Goal: Task Accomplishment & Management: Manage account settings

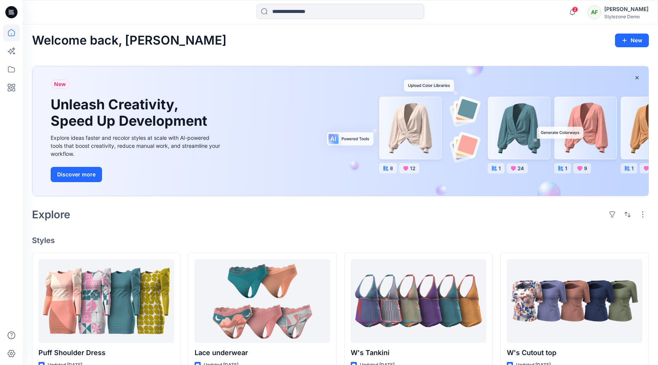
click at [635, 13] on div "[PERSON_NAME]" at bounding box center [627, 9] width 44 height 9
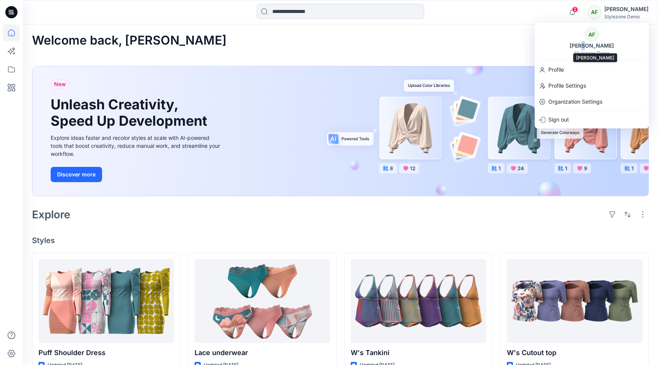
click at [588, 42] on div "[PERSON_NAME]" at bounding box center [591, 45] width 53 height 9
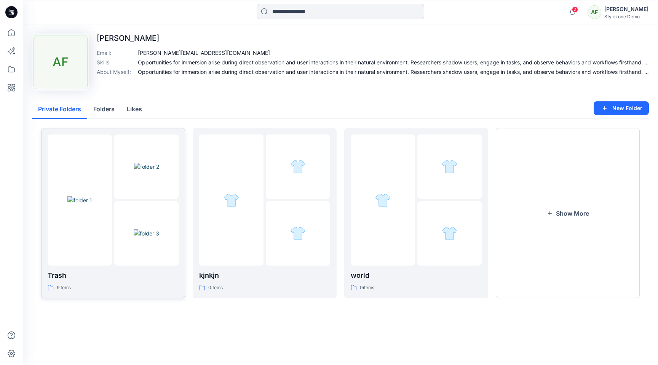
click at [134, 237] on img at bounding box center [147, 233] width 26 height 8
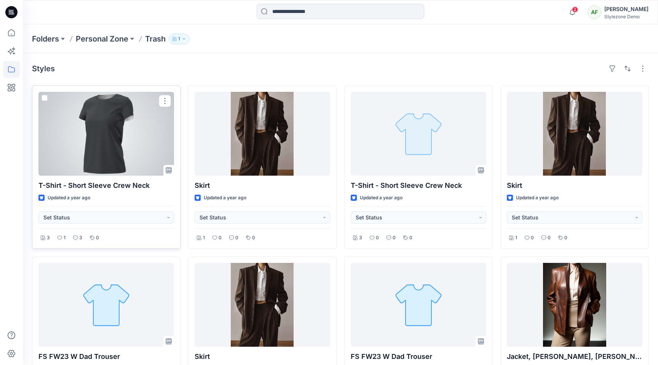
click at [47, 95] on span at bounding box center [45, 98] width 6 height 6
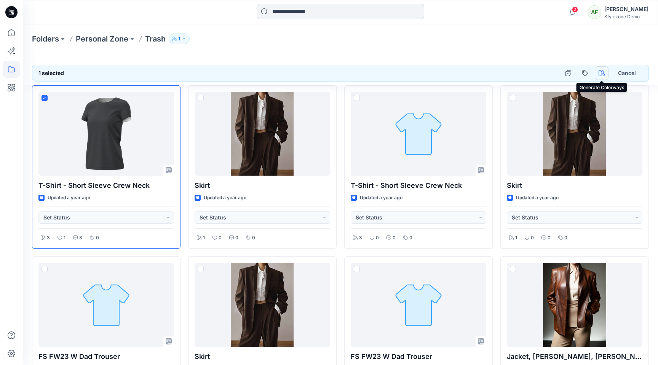
click at [602, 67] on button "button" at bounding box center [602, 73] width 14 height 14
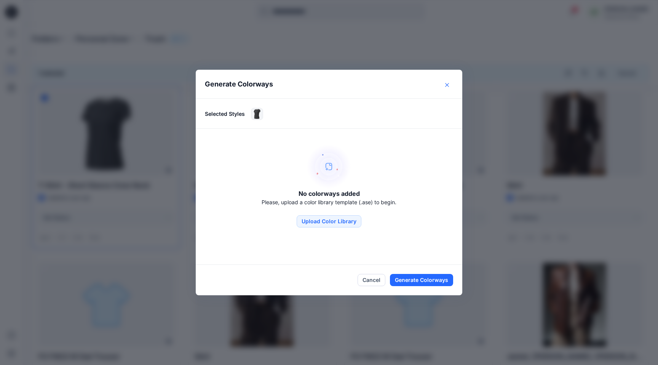
click at [449, 86] on button "Close" at bounding box center [447, 85] width 12 height 12
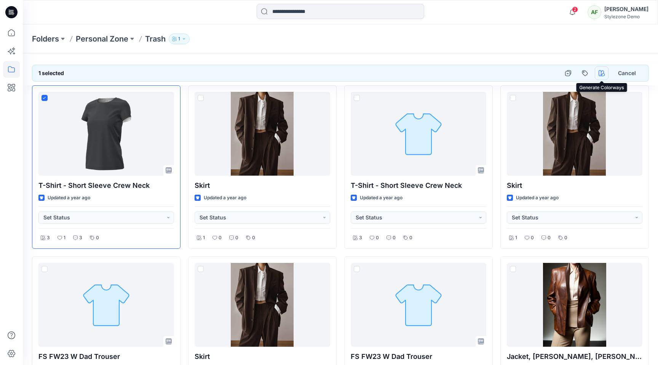
click at [605, 75] on button "button" at bounding box center [602, 73] width 14 height 14
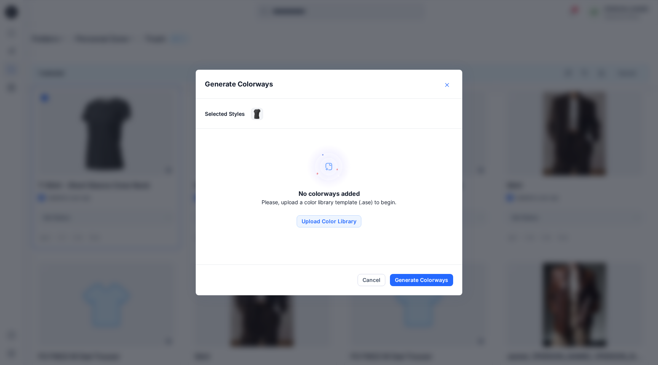
click at [449, 85] on icon "Close" at bounding box center [447, 85] width 4 height 4
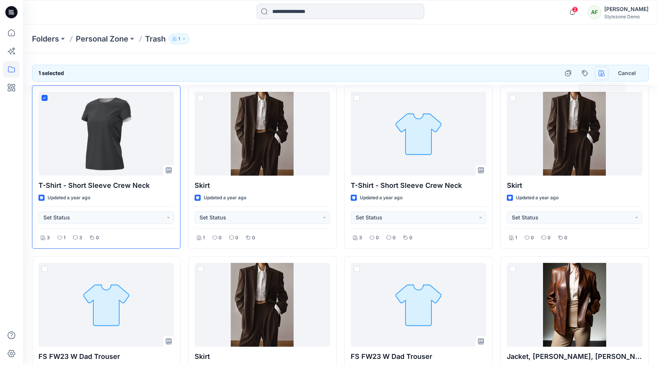
click at [599, 73] on icon "button" at bounding box center [602, 73] width 6 height 6
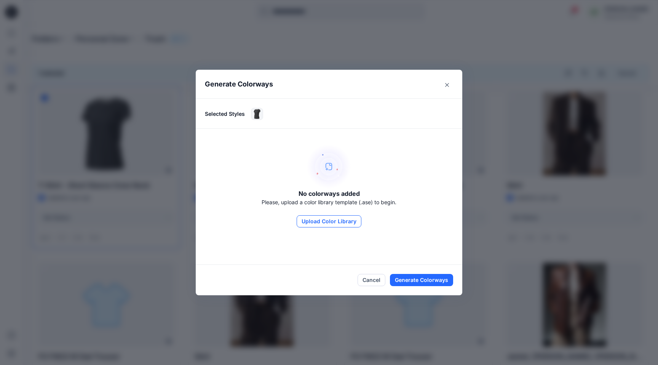
click at [339, 220] on button "Upload Color Library" at bounding box center [329, 221] width 65 height 12
click at [376, 286] on footer "Cancel Generate Colorways" at bounding box center [329, 280] width 267 height 30
click at [376, 274] on button "Cancel" at bounding box center [372, 280] width 28 height 12
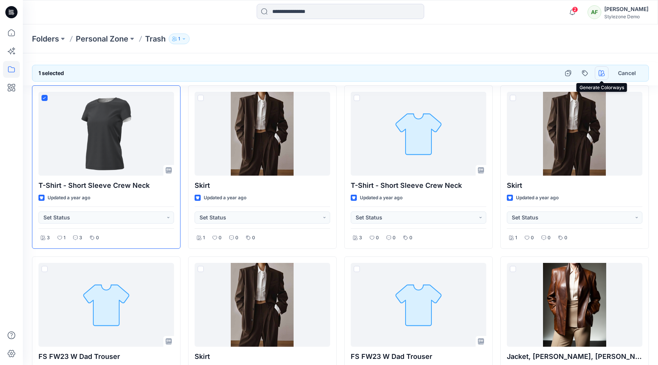
click at [601, 73] on icon "button" at bounding box center [602, 73] width 6 height 6
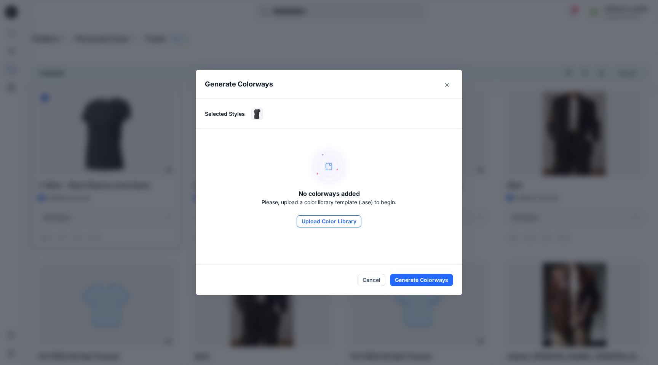
click at [336, 223] on button "Upload Color Library" at bounding box center [329, 221] width 65 height 12
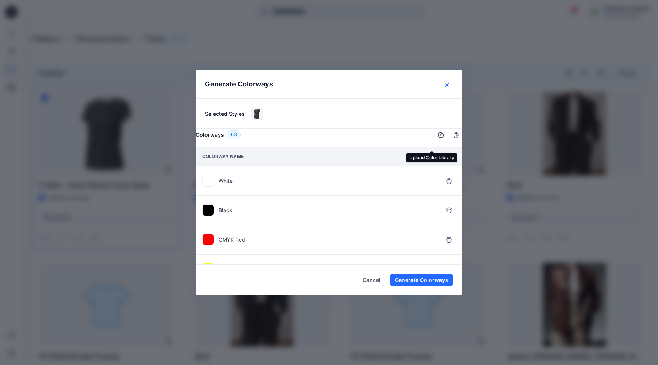
click at [448, 84] on icon "Close" at bounding box center [447, 85] width 4 height 4
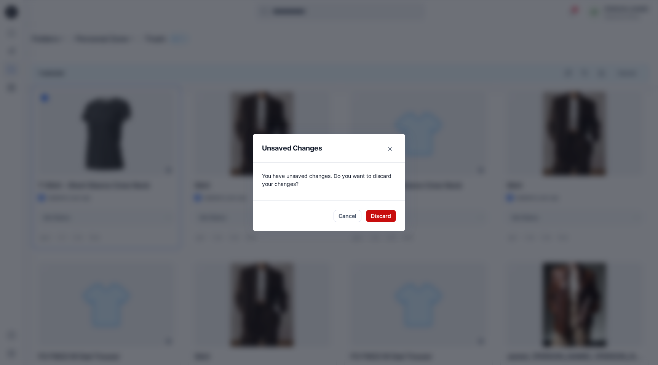
click at [382, 214] on button "Discard" at bounding box center [381, 216] width 30 height 12
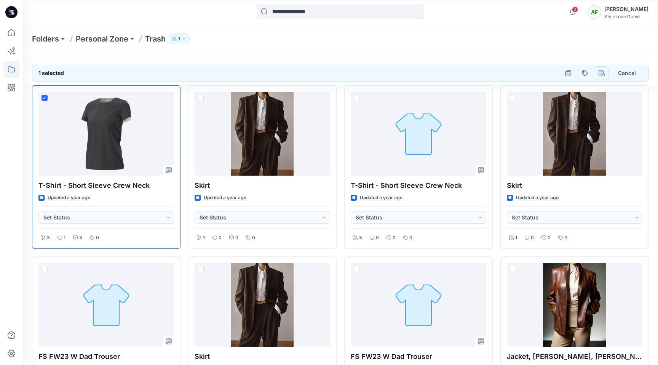
click at [604, 74] on icon "button" at bounding box center [602, 73] width 6 height 6
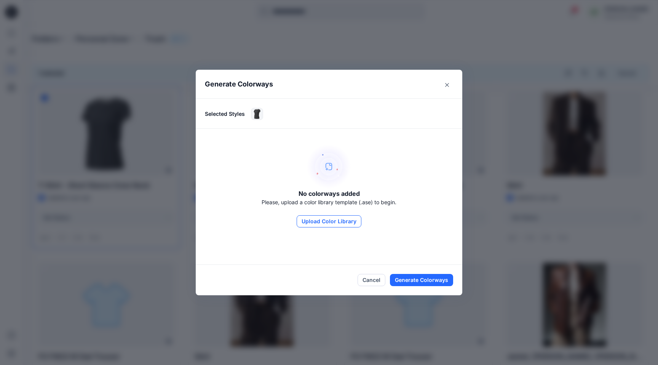
click at [320, 224] on button "Upload Color Library" at bounding box center [329, 221] width 65 height 12
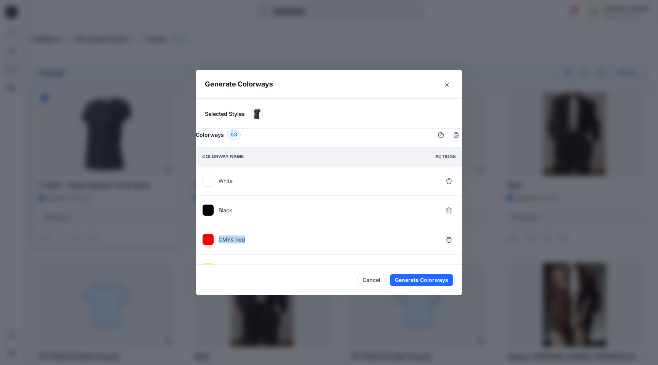
drag, startPoint x: 258, startPoint y: 246, endPoint x: 224, endPoint y: 246, distance: 33.9
click at [224, 246] on div "CMYK Red" at bounding box center [329, 239] width 266 height 29
click at [282, 107] on div "Selected Styles" at bounding box center [329, 114] width 267 height 30
click at [375, 282] on button "Cancel" at bounding box center [372, 280] width 28 height 12
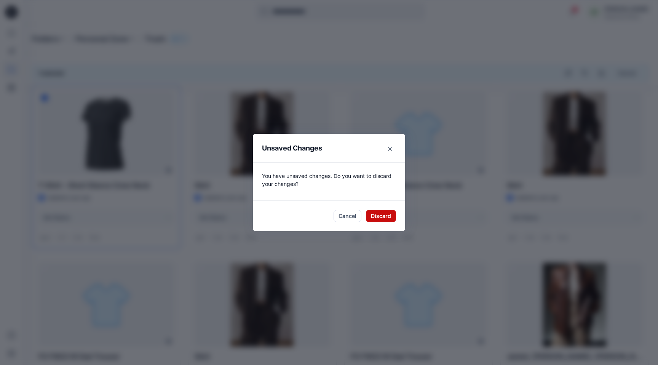
click at [378, 218] on button "Discard" at bounding box center [381, 216] width 30 height 12
